Goal: Contribute content

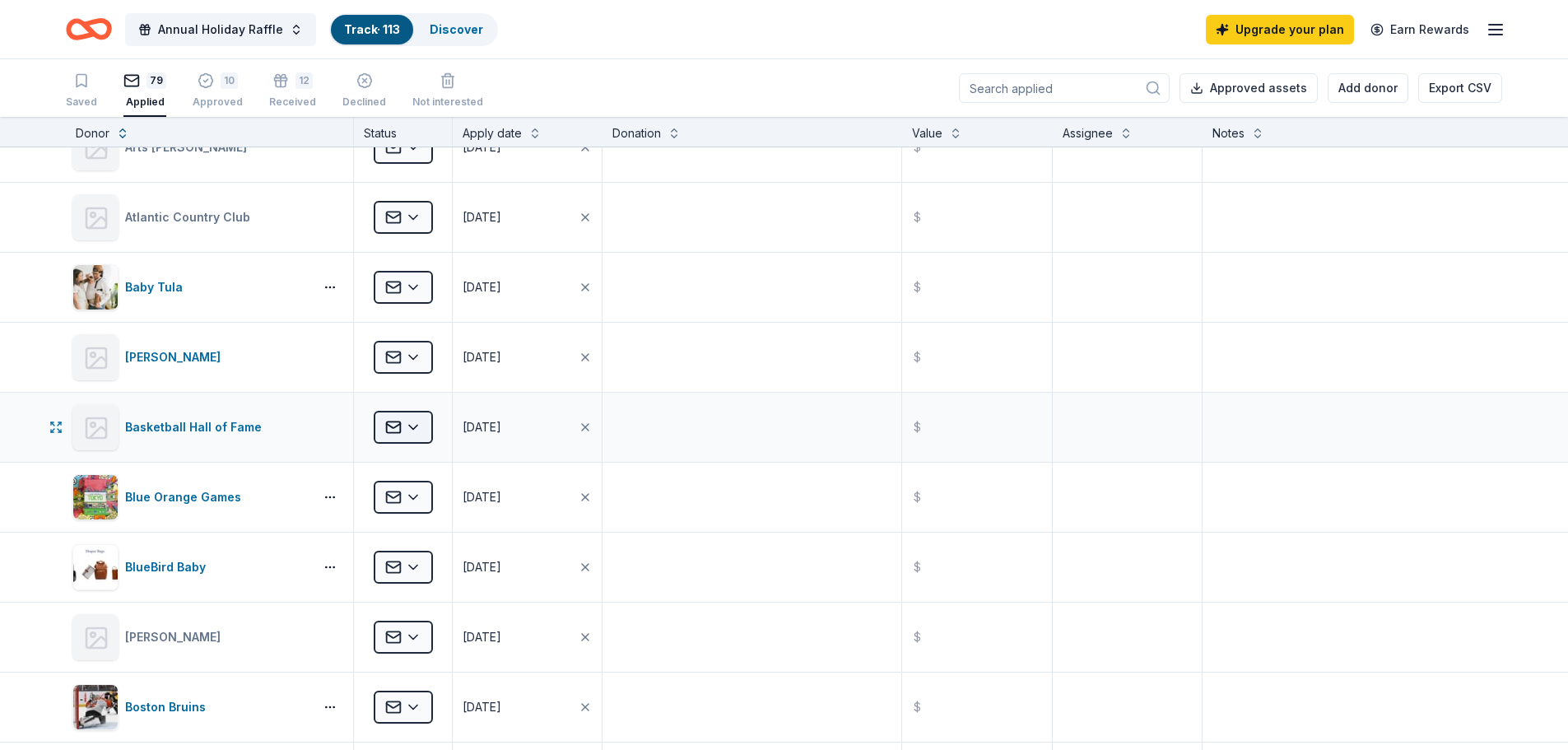
click at [423, 430] on html "Annual Holiday Raffle Track · 113 Discover Upgrade your plan Earn Rewards Saved…" at bounding box center [784, 375] width 1568 height 750
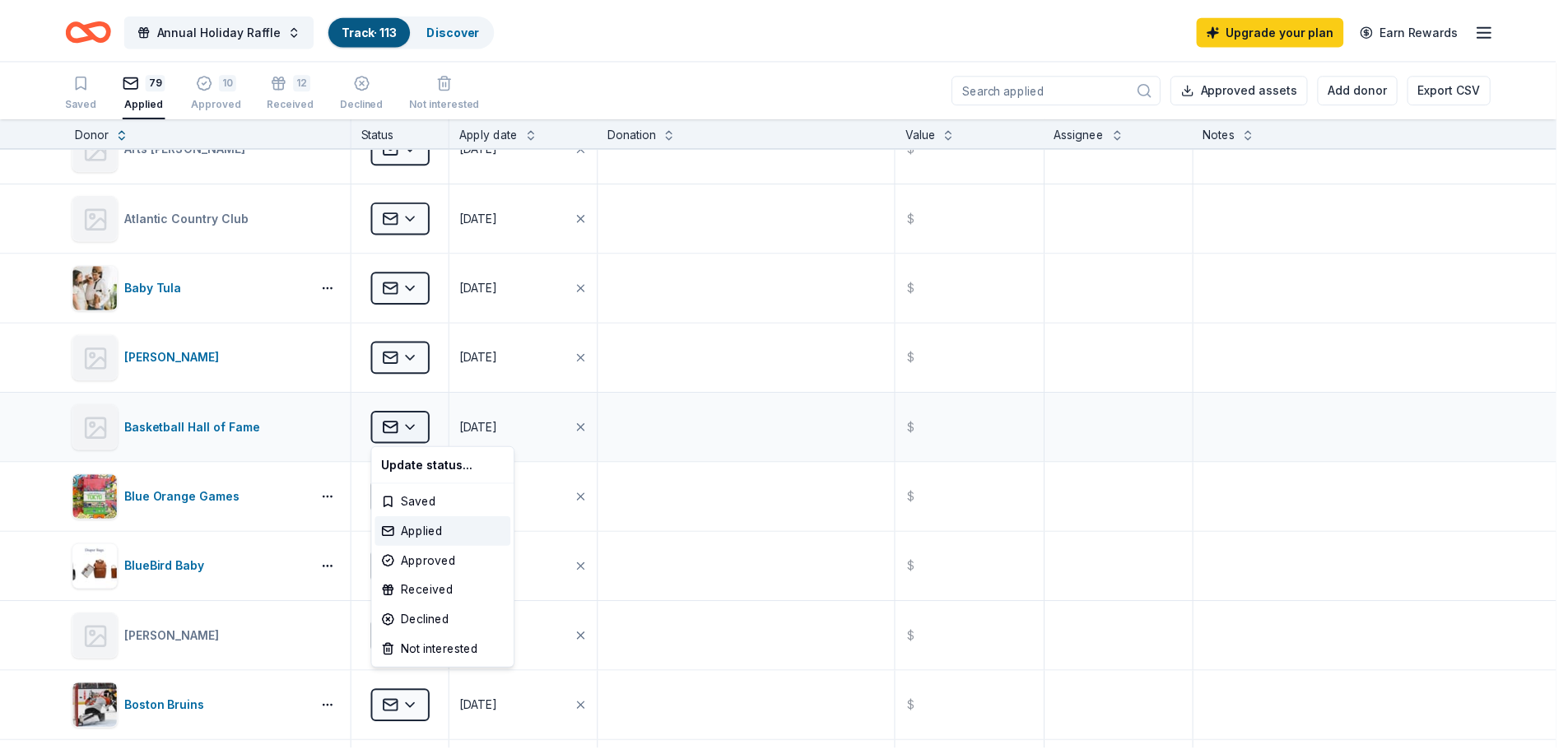
scroll to position [245, 0]
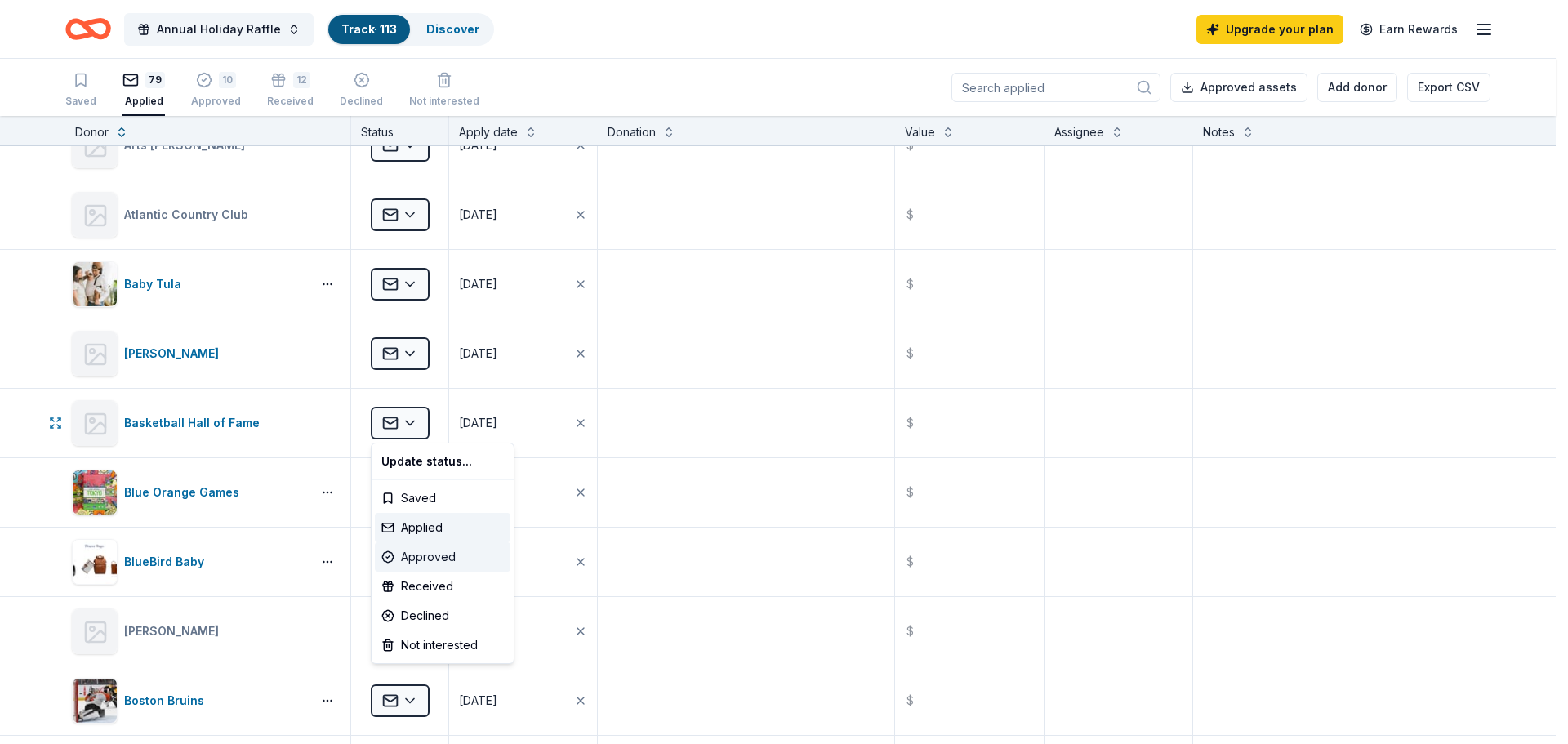
click at [456, 557] on div "Approved" at bounding box center [442, 557] width 135 height 30
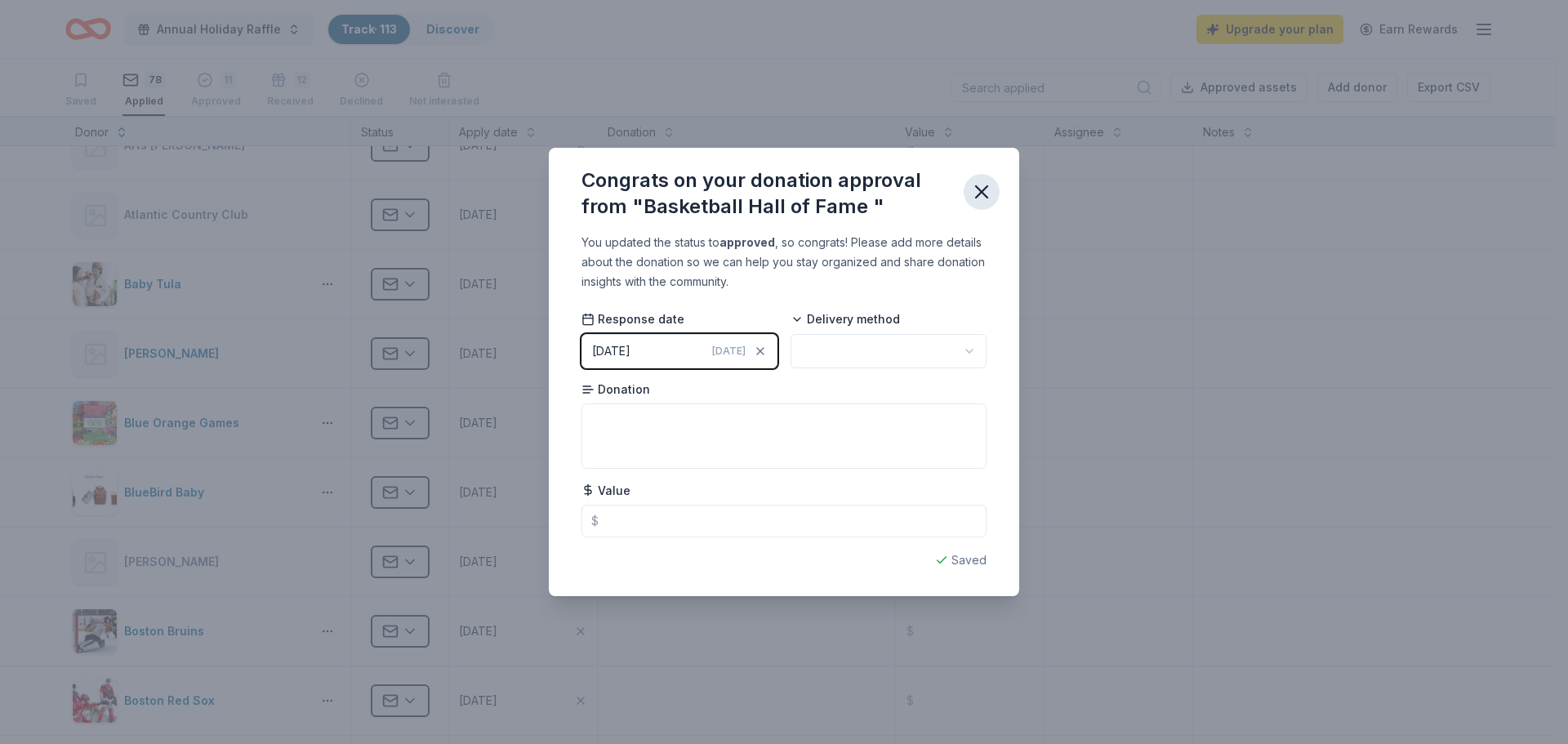
click at [989, 188] on icon "button" at bounding box center [981, 192] width 23 height 23
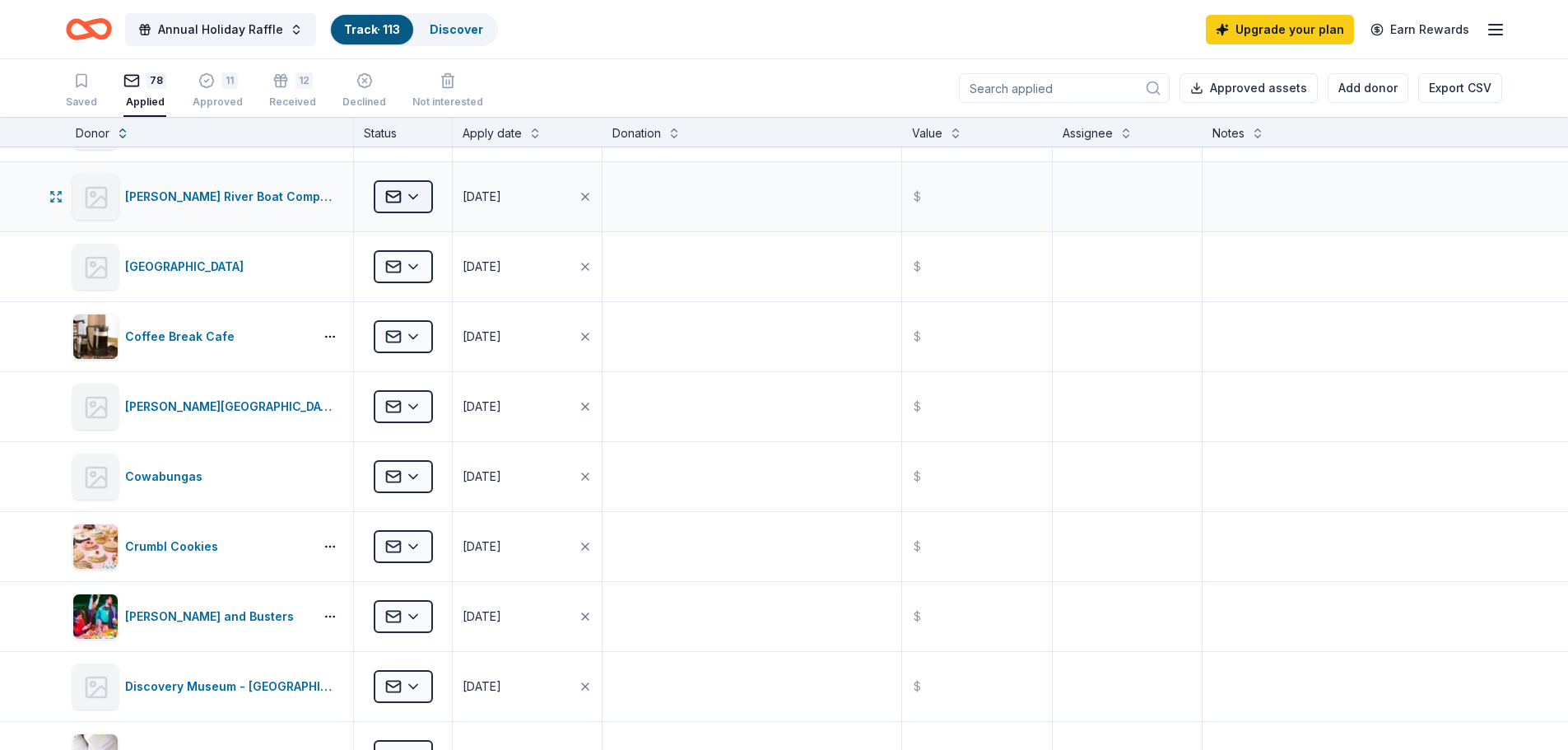
click at [395, 202] on body "Annual Holiday Raffle Track · 113 Discover Upgrade your plan Earn Rewards Saved…" at bounding box center [784, 375] width 1568 height 750
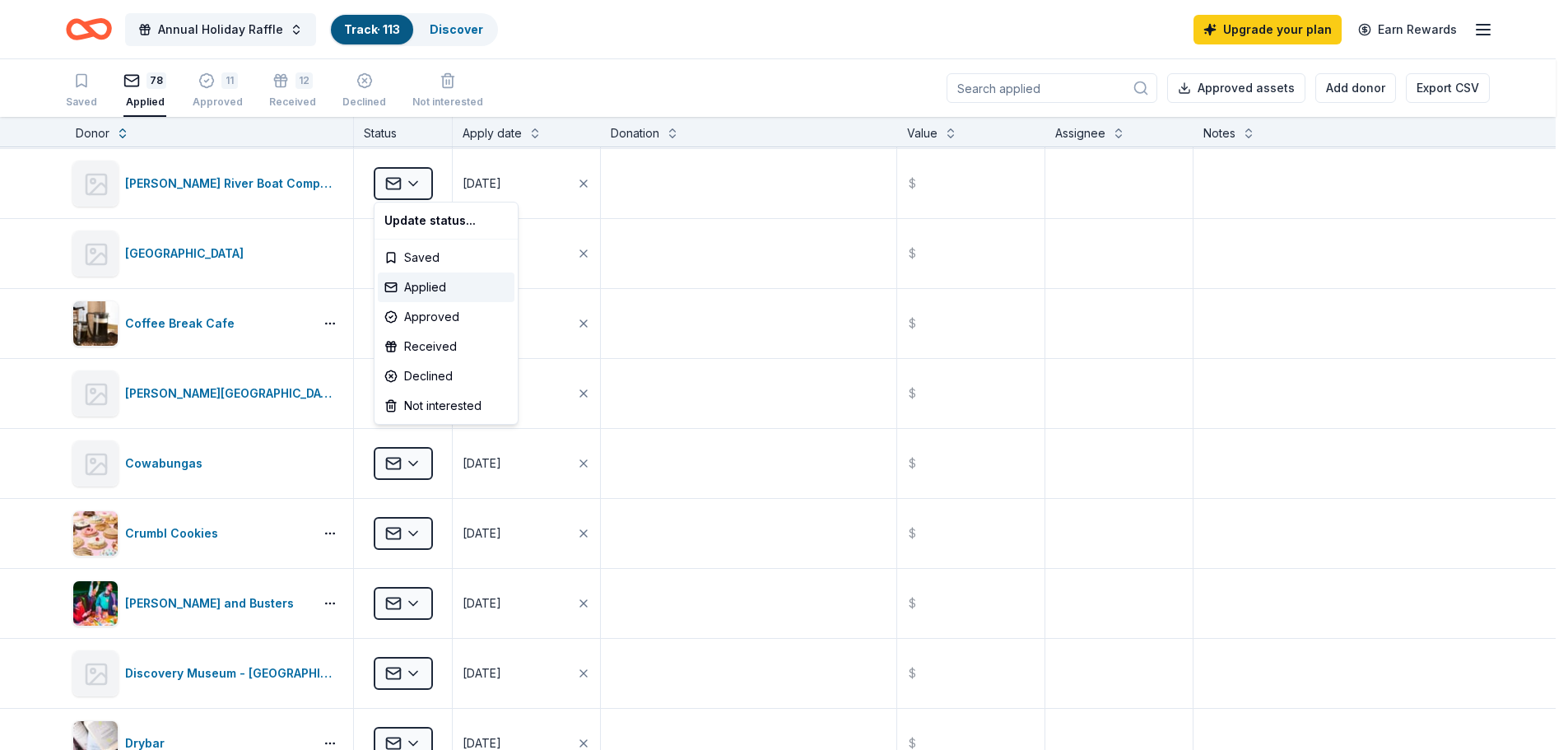
scroll to position [1120, 0]
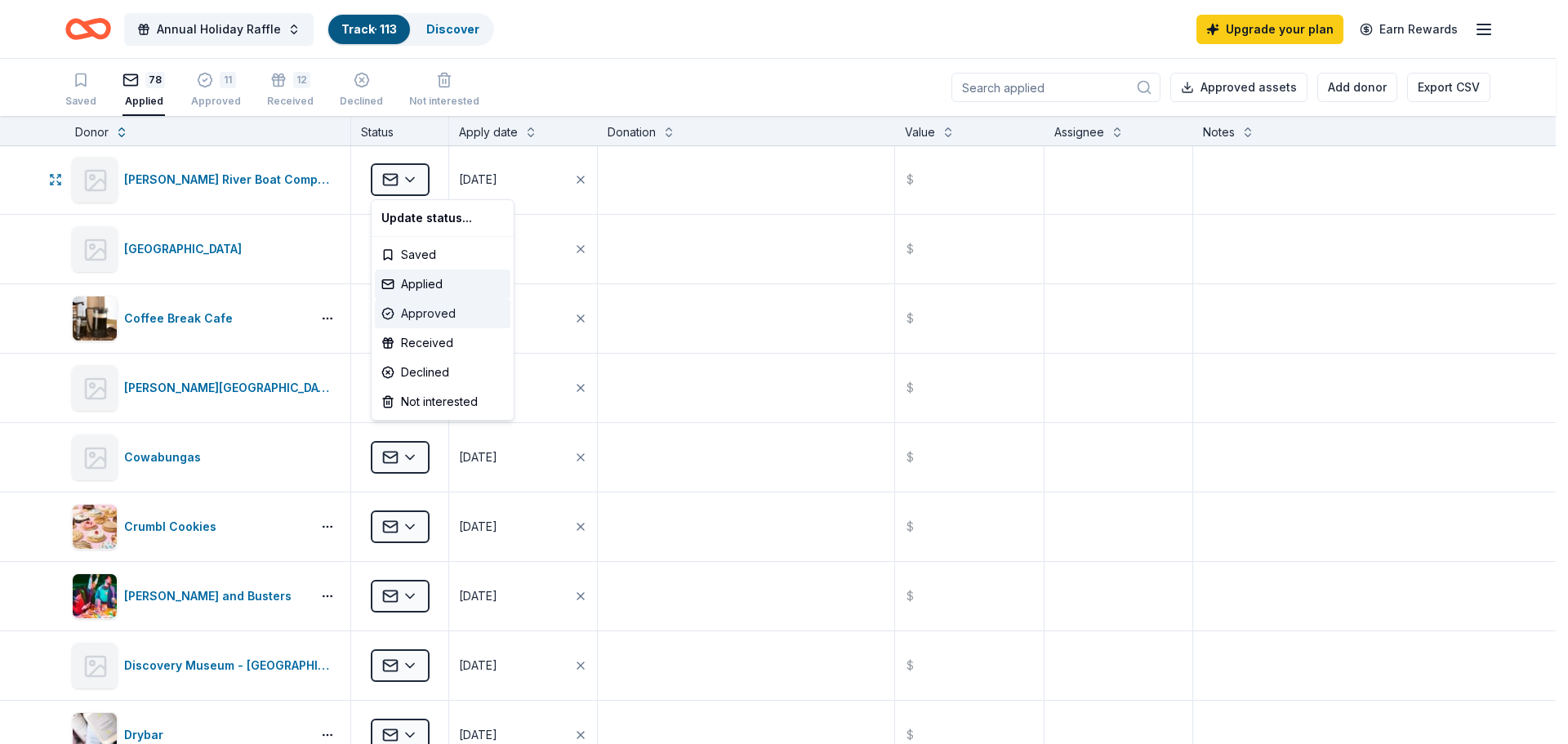
click at [440, 312] on div "Approved" at bounding box center [442, 313] width 135 height 30
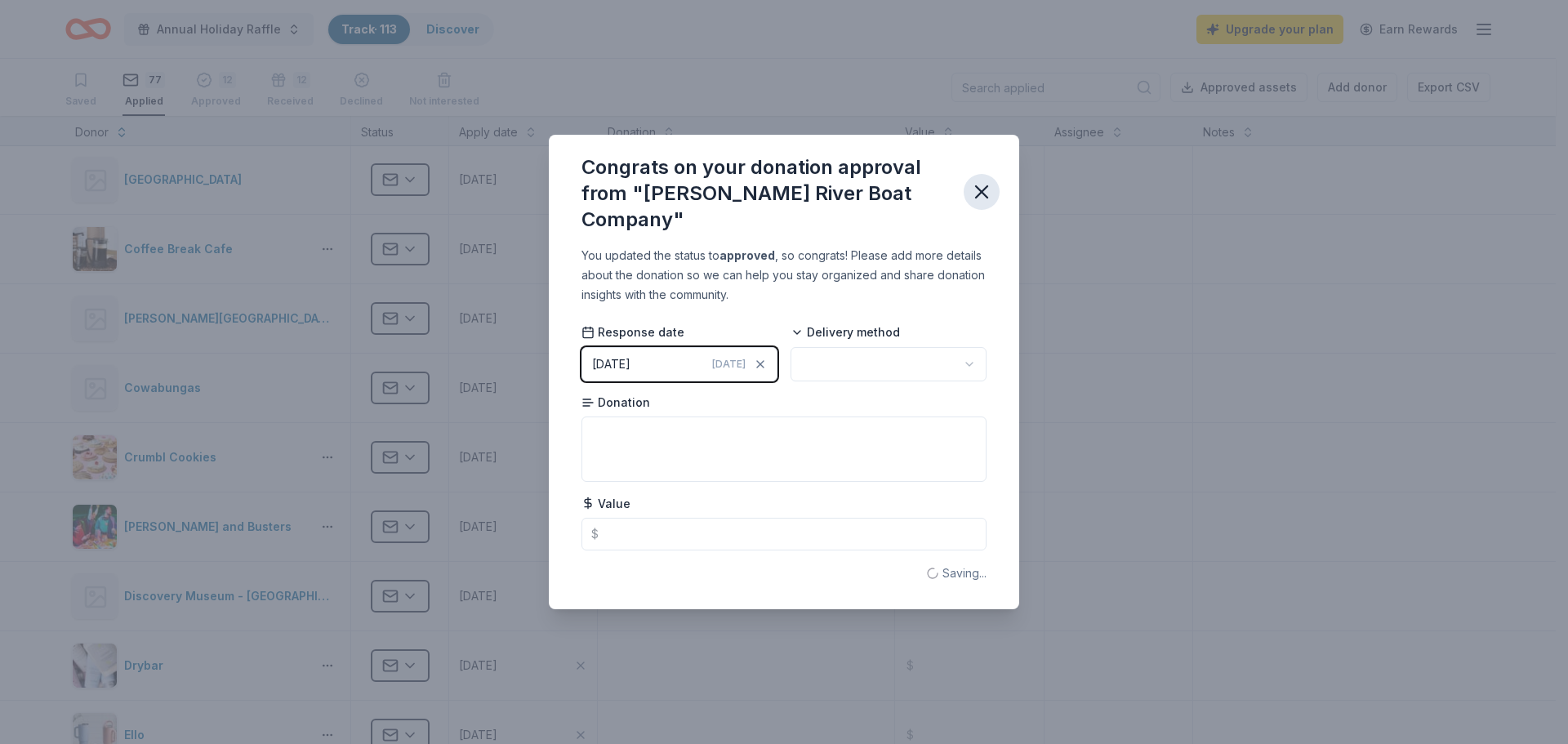
click at [978, 185] on icon "button" at bounding box center [981, 192] width 23 height 23
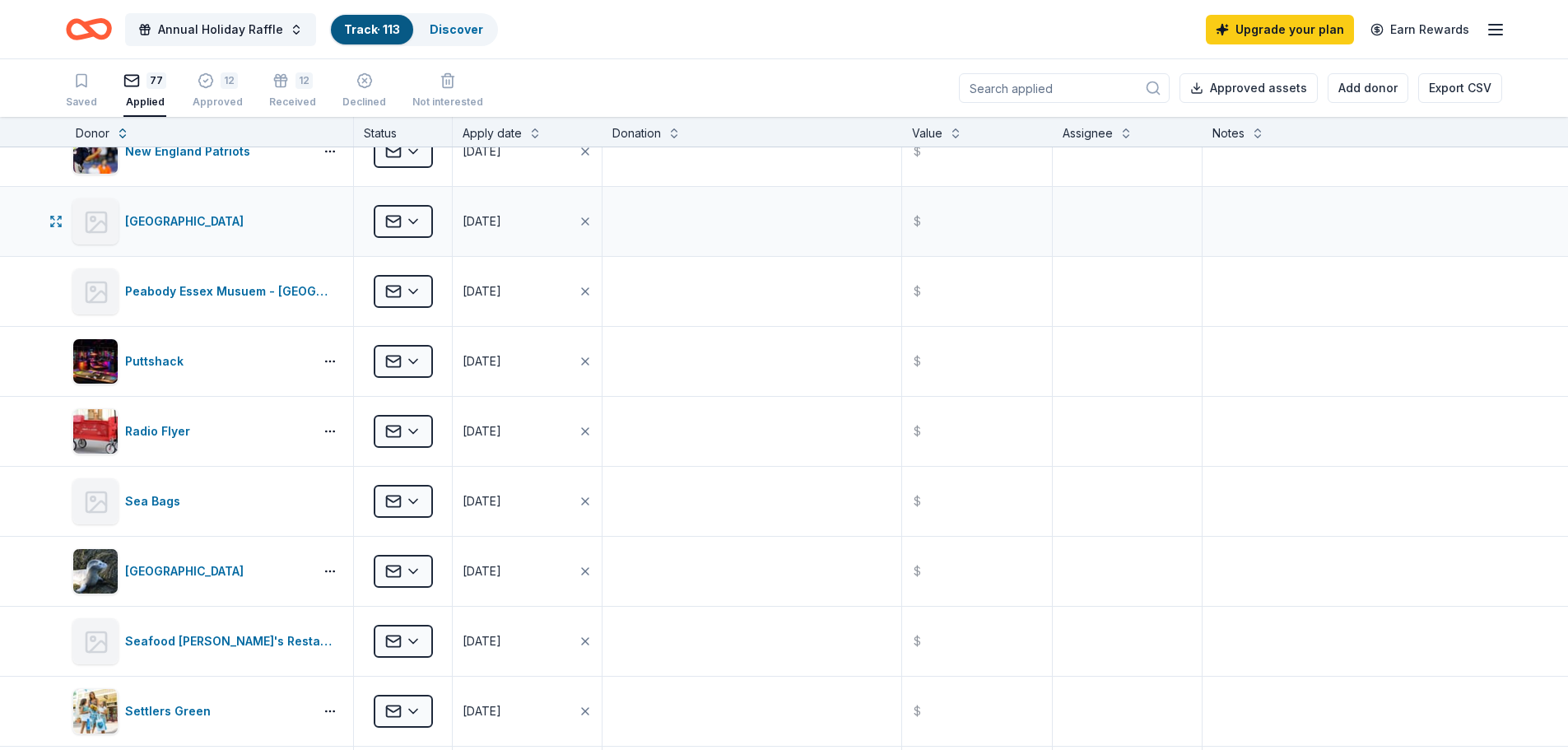
click at [430, 203] on div "Applied" at bounding box center [403, 221] width 98 height 70
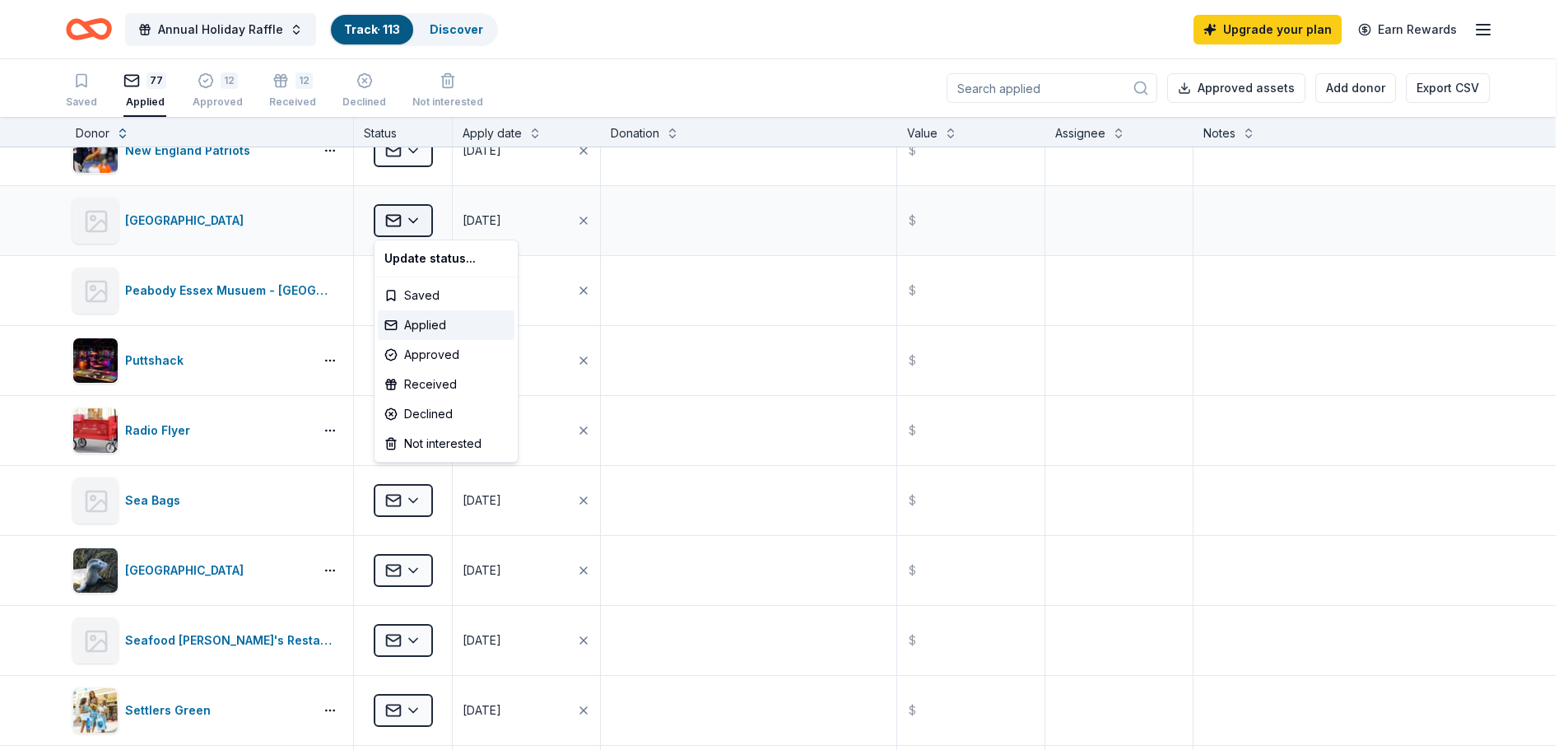
click at [407, 218] on html "Annual Holiday Raffle Track · 113 Discover Upgrade your plan Earn Rewards Saved…" at bounding box center [784, 375] width 1568 height 750
click at [437, 383] on div "Received" at bounding box center [445, 384] width 136 height 30
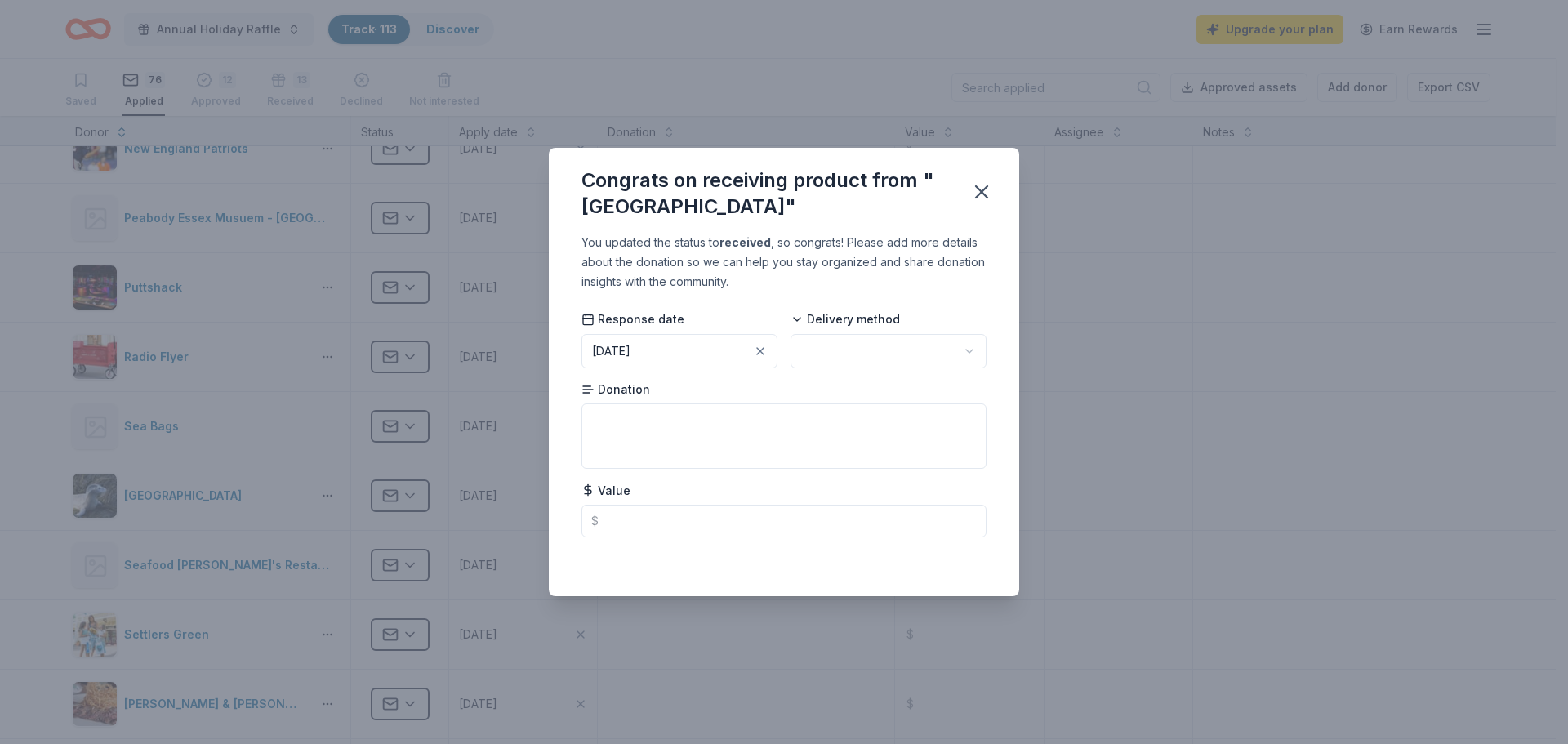
click at [871, 337] on html "Annual Holiday Raffle Track · 113 Discover Upgrade your plan Earn Rewards Saved…" at bounding box center [784, 372] width 1568 height 744
click at [647, 428] on textarea at bounding box center [784, 436] width 405 height 66
type textarea "Certificate for Up to 5 people"
click at [992, 190] on icon "button" at bounding box center [981, 192] width 23 height 23
